Goal: Task Accomplishment & Management: Use online tool/utility

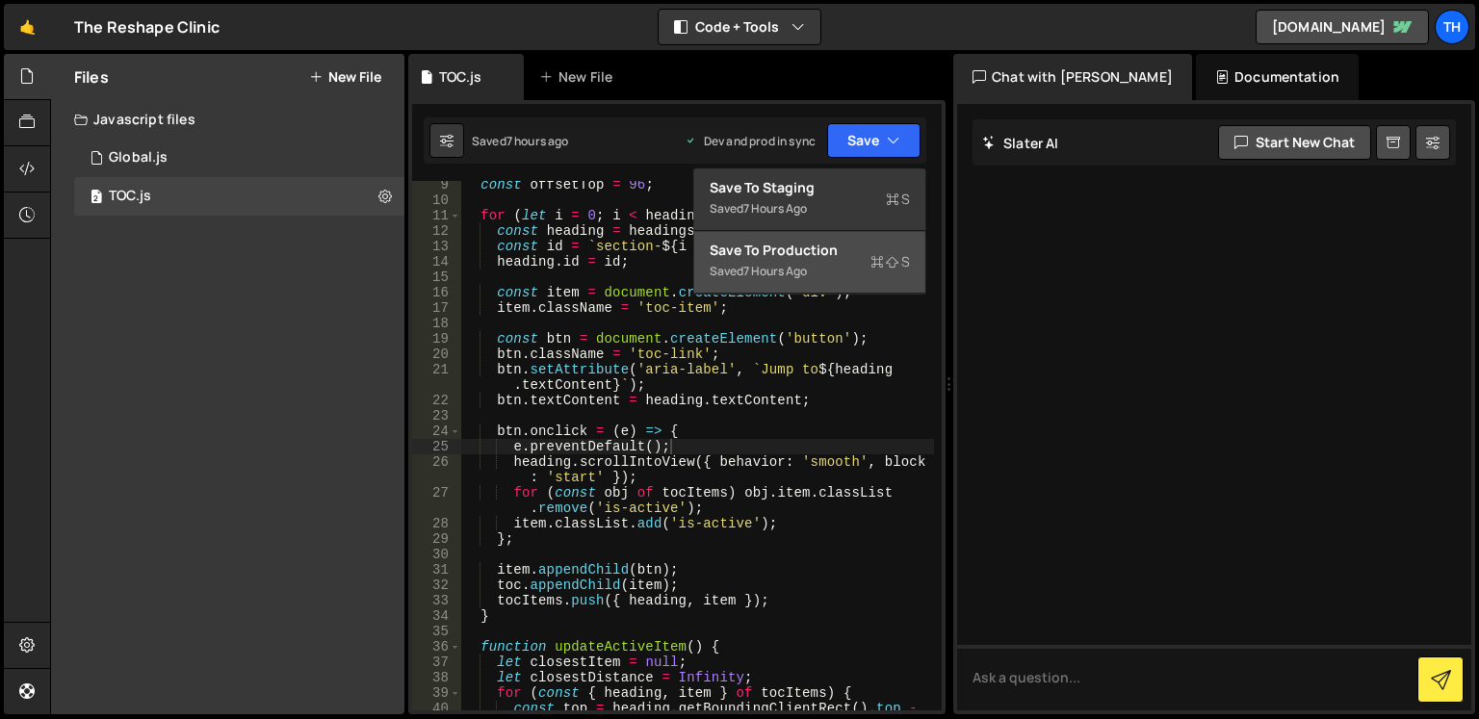
scroll to position [173, 0]
click at [857, 260] on div "Saved 7 hours ago" at bounding box center [810, 271] width 200 height 23
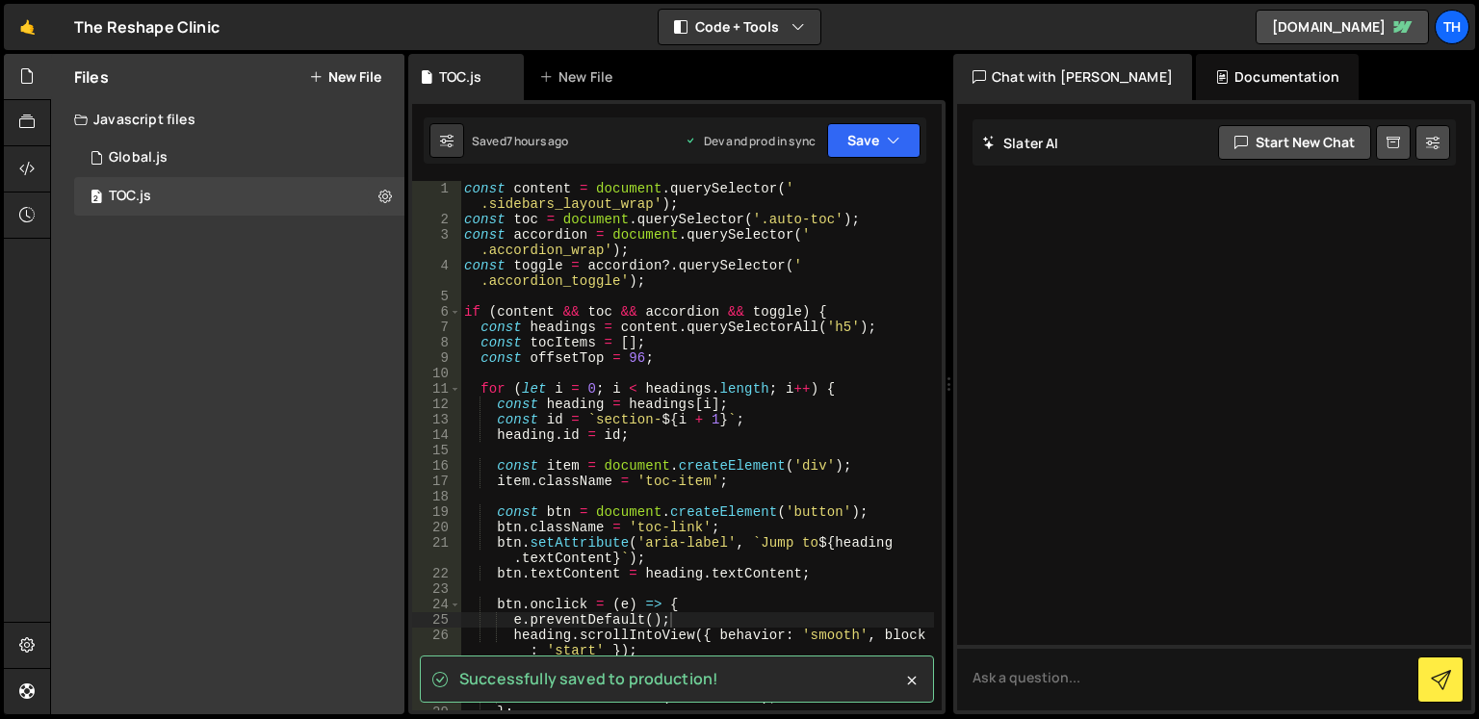
scroll to position [0, 0]
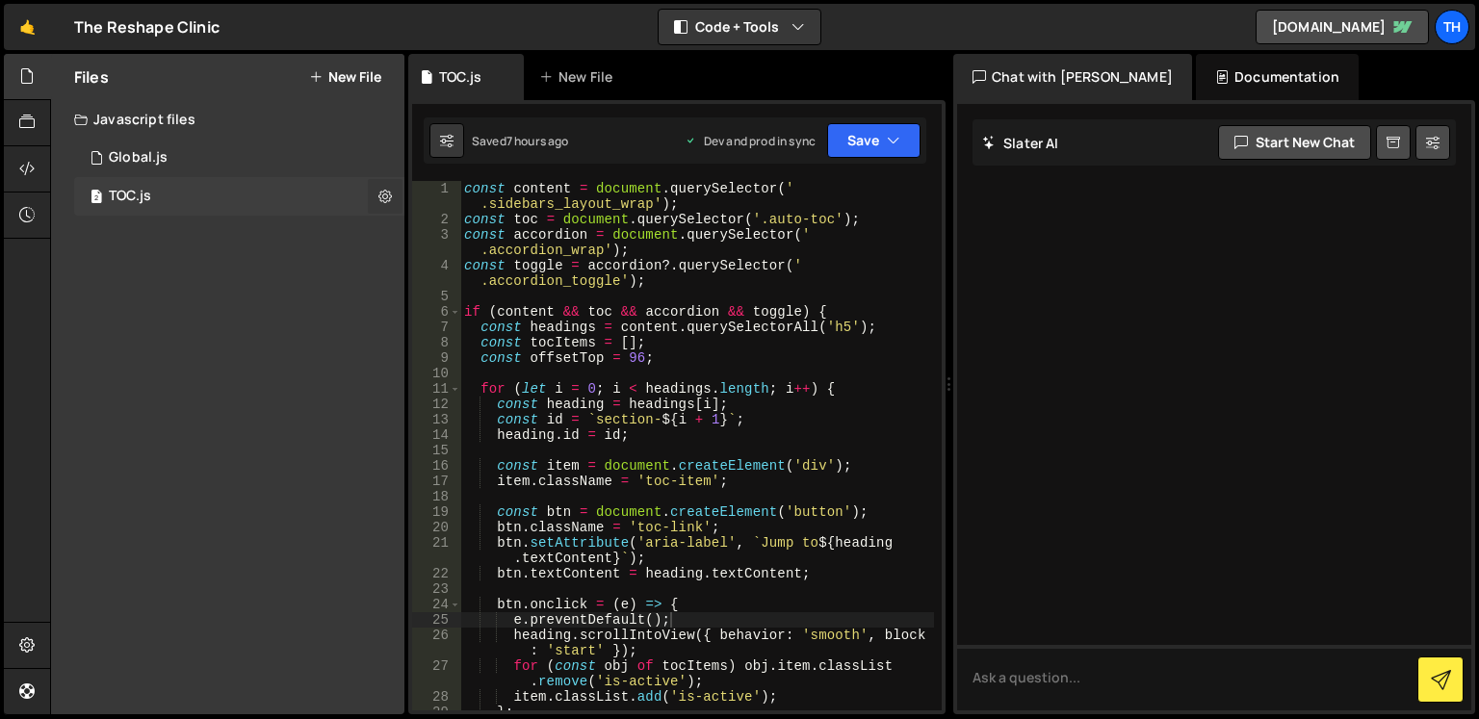
click at [383, 195] on icon at bounding box center [384, 196] width 13 height 18
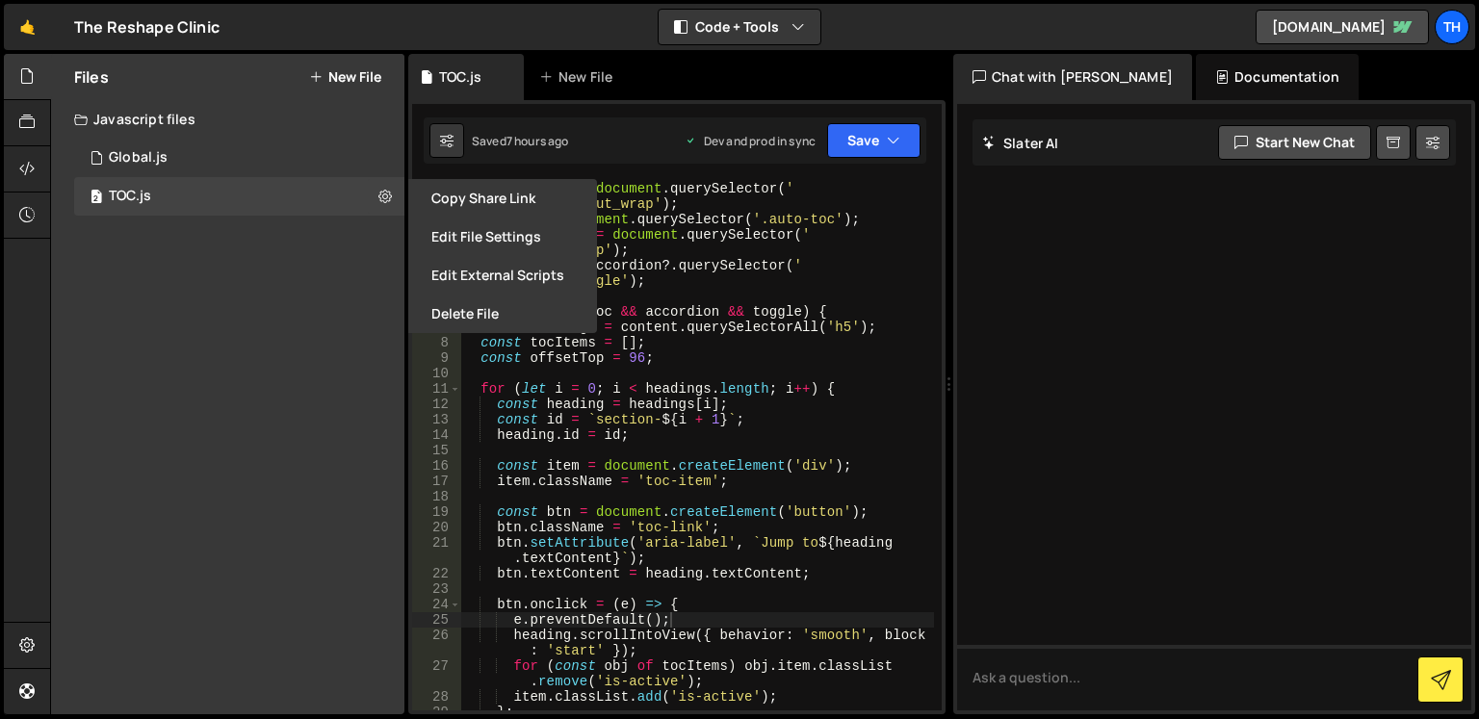
type textarea "const toggle = accordion?.querySelector('.accordion_toggle');"
click at [773, 262] on div "const content = document . querySelector ( ' .sidebars_layout_wrap' ) ; const t…" at bounding box center [697, 469] width 474 height 576
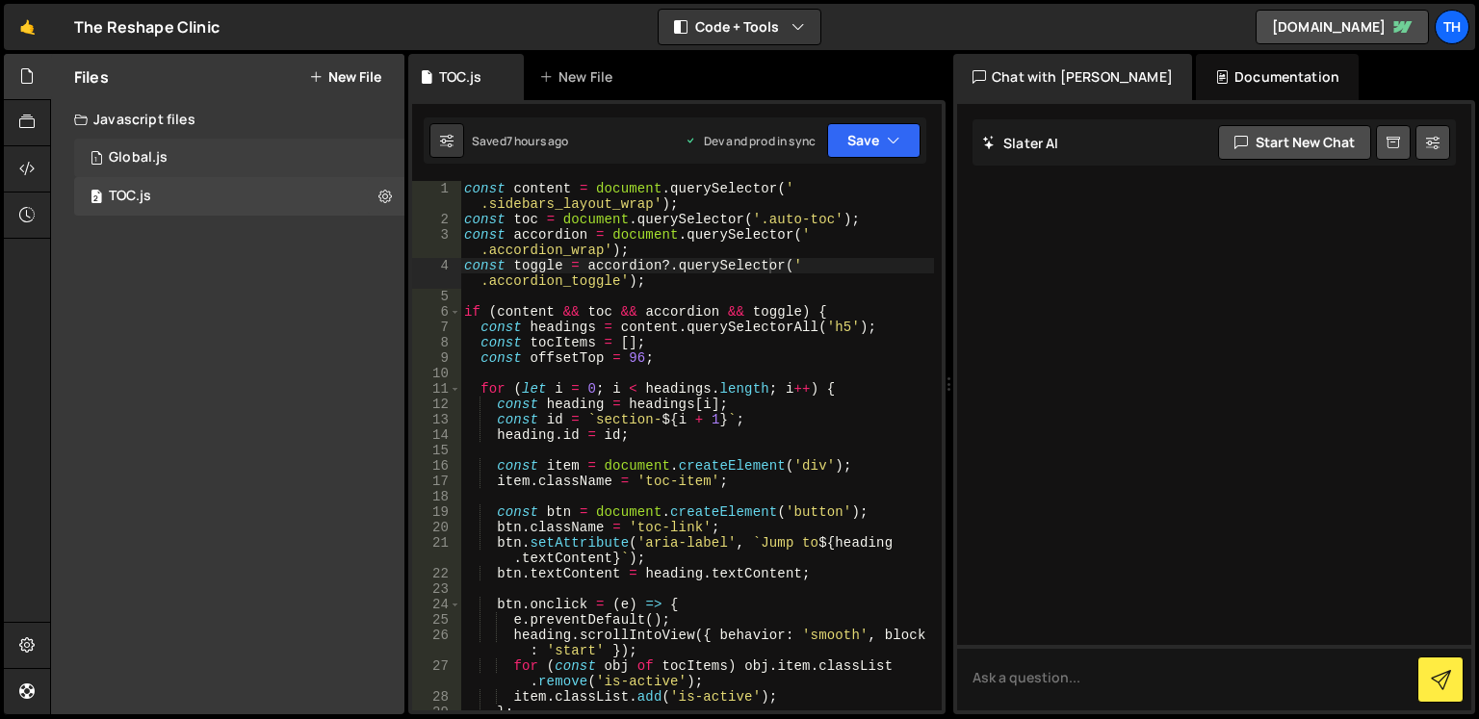
click at [189, 156] on div "1 Global.js 0" at bounding box center [239, 158] width 330 height 39
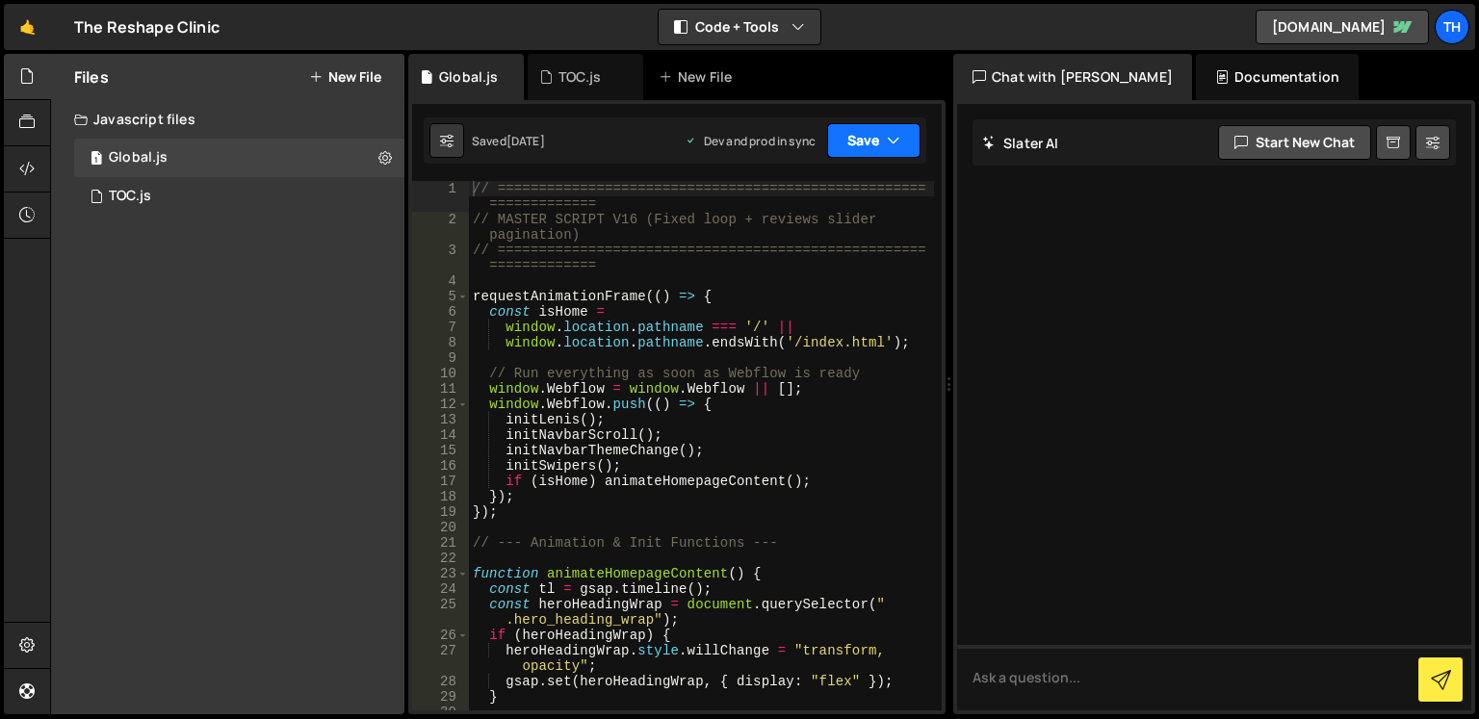
click at [873, 143] on button "Save" at bounding box center [873, 140] width 93 height 35
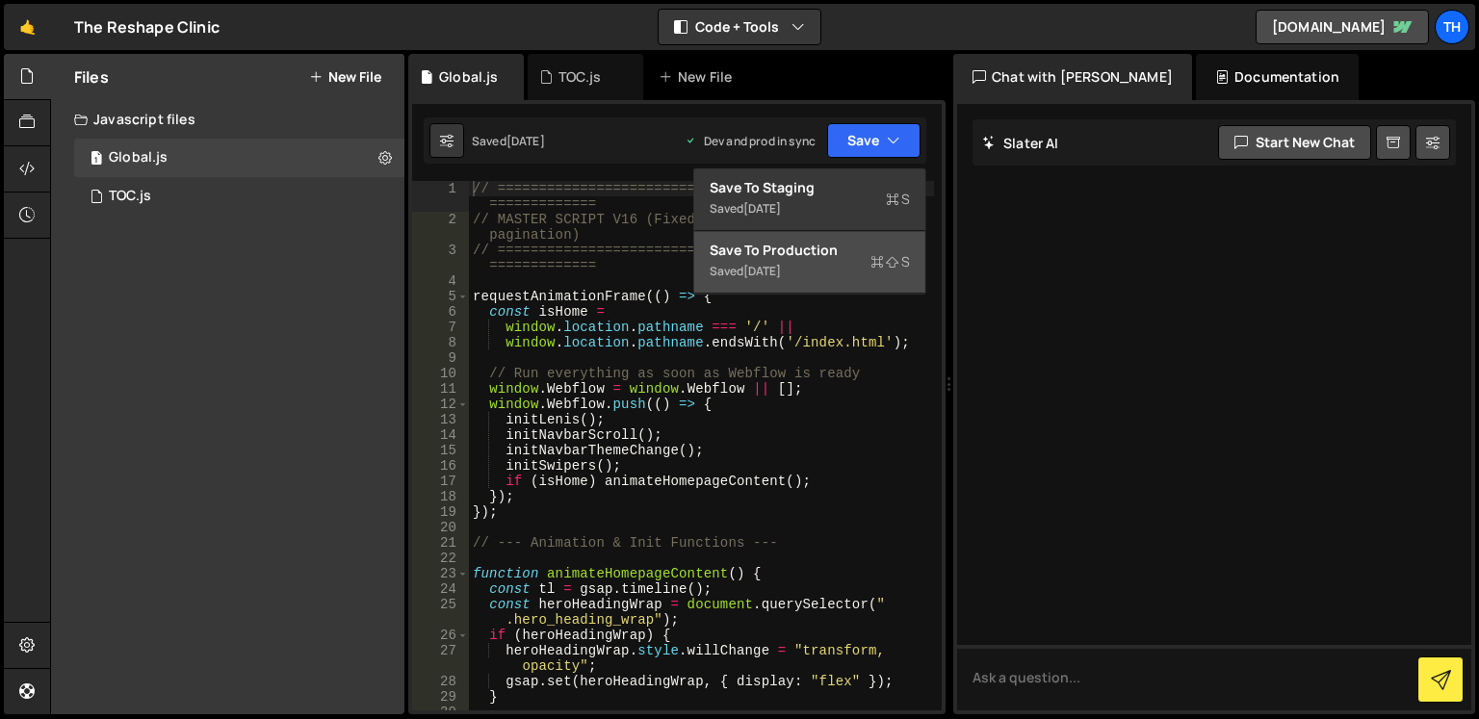
click at [851, 260] on div "Saved [DATE]" at bounding box center [810, 271] width 200 height 23
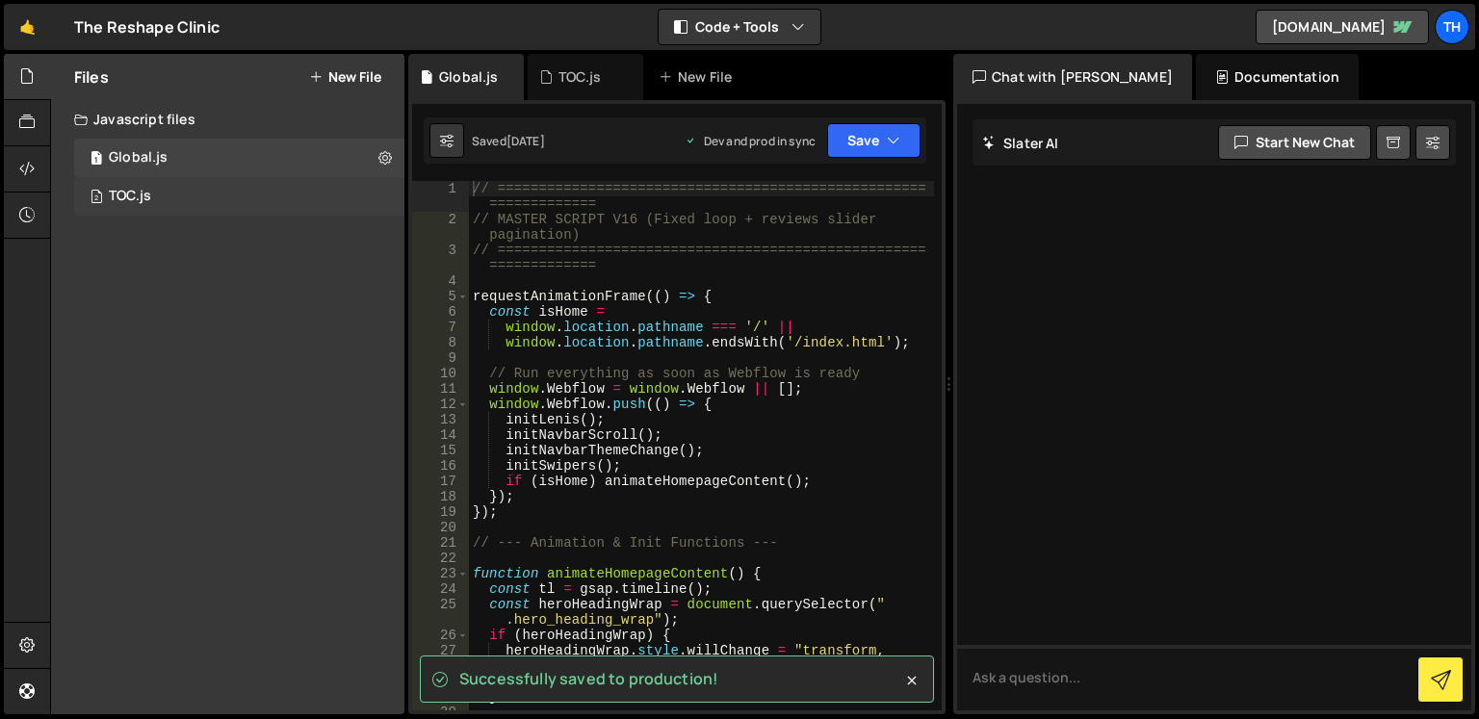
click at [159, 198] on div "2 TOC.js 0" at bounding box center [239, 196] width 330 height 39
